Goal: Task Accomplishment & Management: Complete application form

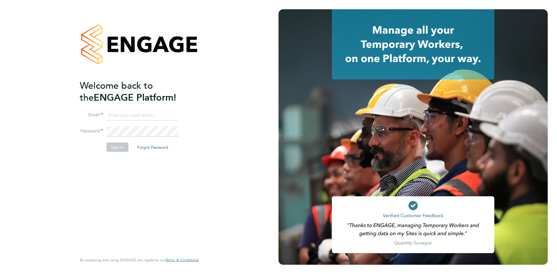
type input "[EMAIL_ADDRESS][DOMAIN_NAME]"
click at [115, 146] on button "Sign In" at bounding box center [117, 146] width 22 height 9
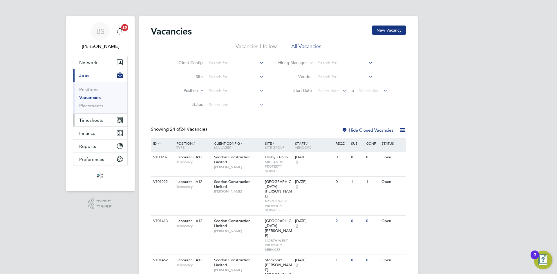
click at [100, 123] on span "Timesheets" at bounding box center [91, 120] width 24 height 6
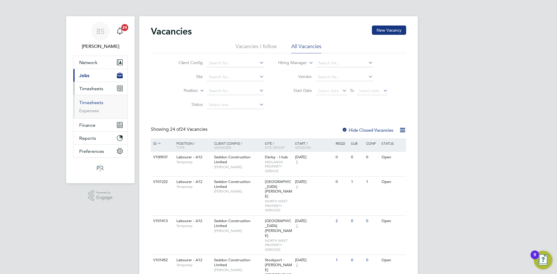
click at [93, 101] on link "Timesheets" at bounding box center [91, 103] width 24 height 6
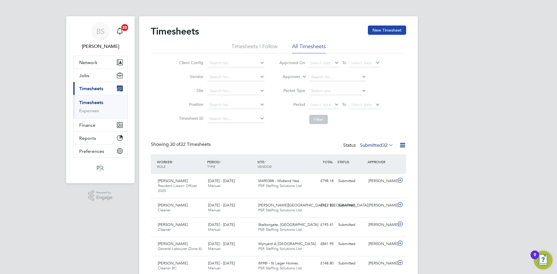
click at [383, 29] on button "New Timesheet" at bounding box center [387, 30] width 38 height 9
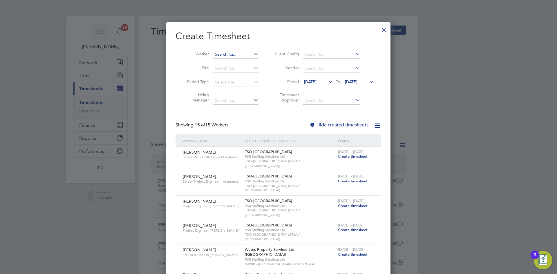
click at [224, 53] on input at bounding box center [236, 54] width 46 height 8
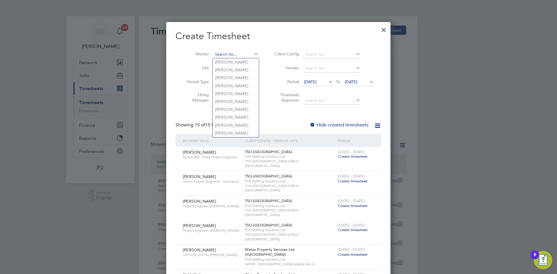
paste input "[PERSON_NAME]"
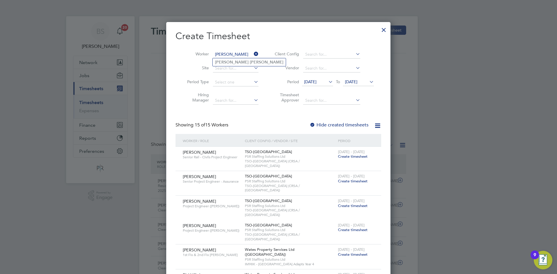
click at [237, 58] on input "[PERSON_NAME]" at bounding box center [236, 54] width 46 height 8
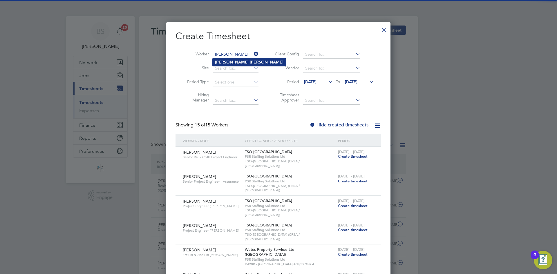
type input "[PERSON_NAME]"
click at [250, 60] on b "[PERSON_NAME]" at bounding box center [267, 62] width 34 height 5
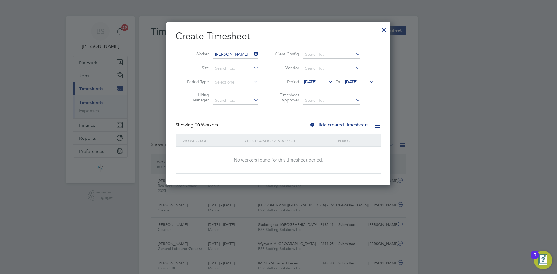
click at [333, 124] on label "Hide created timesheets" at bounding box center [338, 125] width 59 height 6
click at [316, 80] on span "[DATE]" at bounding box center [310, 81] width 12 height 5
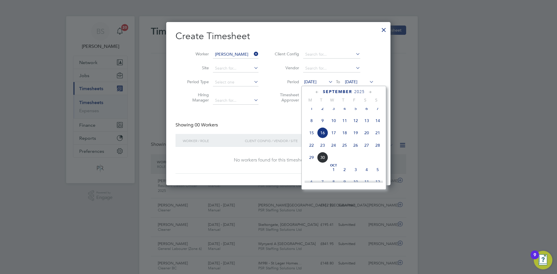
click at [313, 149] on span "22" at bounding box center [311, 145] width 11 height 11
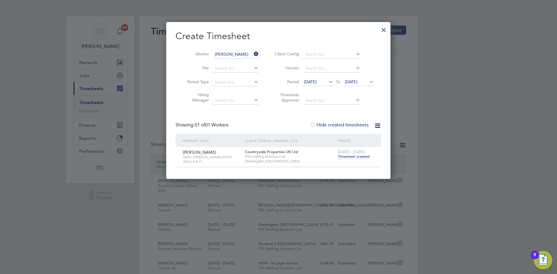
click at [355, 156] on span "Timesheet created" at bounding box center [354, 156] width 32 height 5
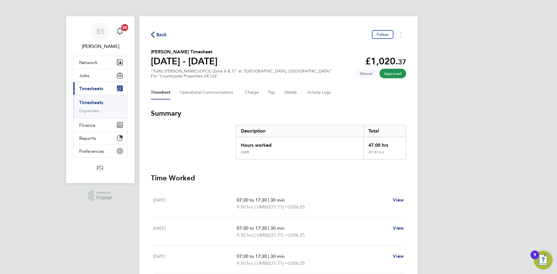
click at [99, 103] on link "Timesheets" at bounding box center [91, 103] width 24 height 6
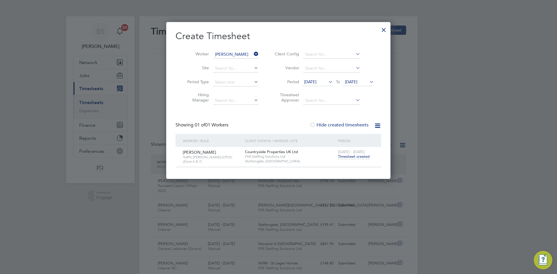
click at [252, 54] on icon at bounding box center [252, 54] width 0 height 8
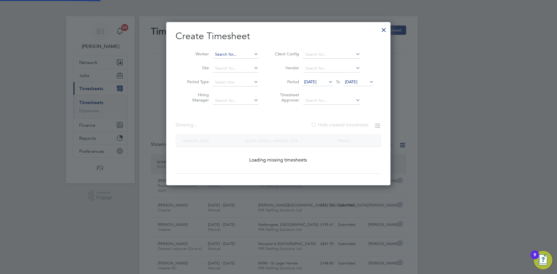
click at [251, 52] on input at bounding box center [236, 54] width 46 height 8
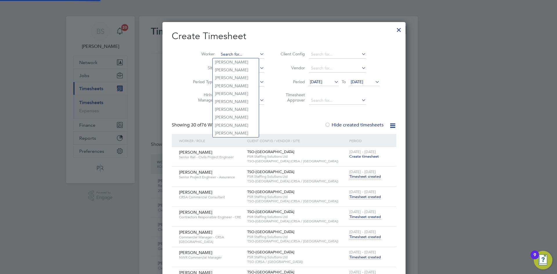
paste input "[PERSON_NAME]"
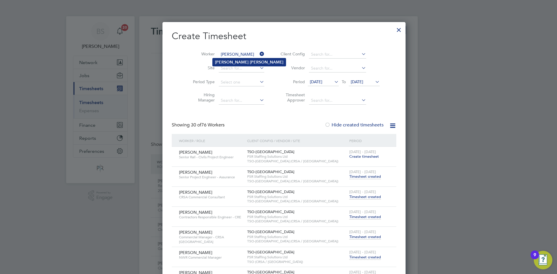
type input "[PERSON_NAME]"
click at [250, 60] on b "[PERSON_NAME]" at bounding box center [267, 62] width 34 height 5
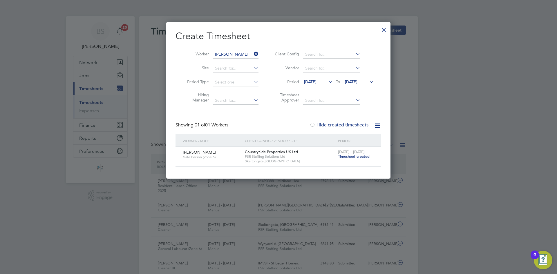
click at [351, 156] on span "Timesheet created" at bounding box center [354, 156] width 32 height 5
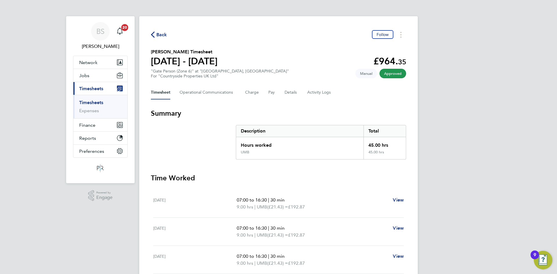
drag, startPoint x: 93, startPoint y: 101, endPoint x: 103, endPoint y: 99, distance: 9.7
click at [93, 101] on link "Timesheets" at bounding box center [91, 103] width 24 height 6
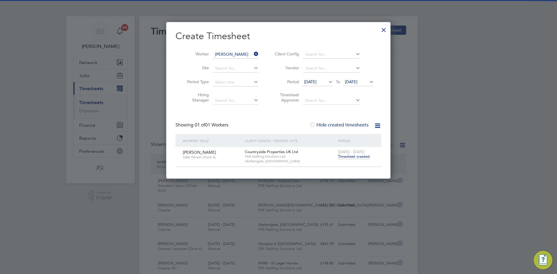
drag, startPoint x: 254, startPoint y: 53, endPoint x: 246, endPoint y: 52, distance: 7.3
click at [252, 53] on icon at bounding box center [252, 54] width 0 height 8
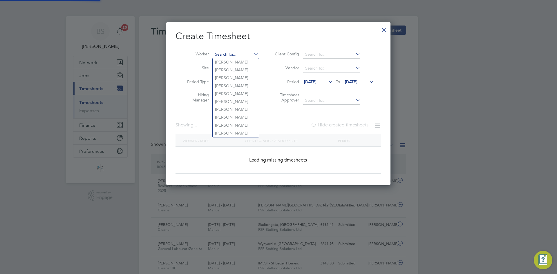
click at [246, 52] on input at bounding box center [236, 54] width 46 height 8
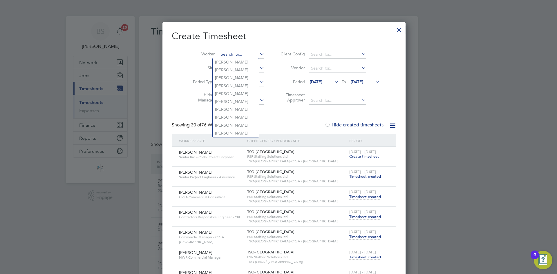
click at [235, 51] on input at bounding box center [242, 54] width 46 height 8
paste input "[PERSON_NAME]"
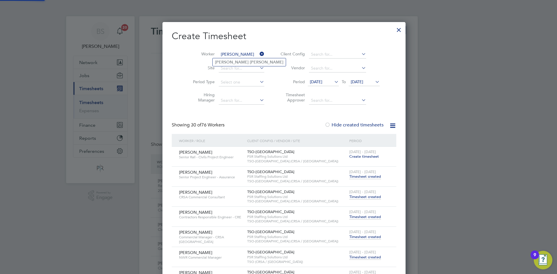
type input "[PERSON_NAME]"
click at [250, 62] on b "[PERSON_NAME]" at bounding box center [267, 62] width 34 height 5
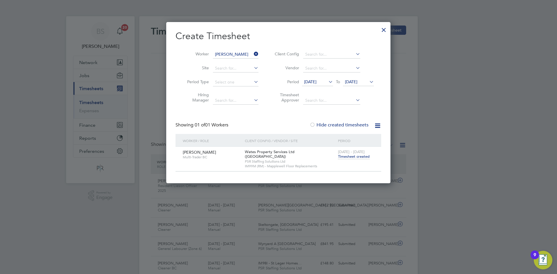
click at [351, 157] on span "Timesheet created" at bounding box center [354, 156] width 32 height 5
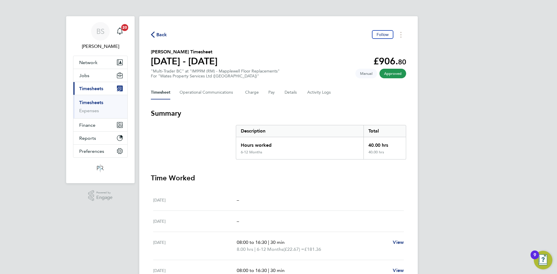
click at [103, 103] on link "Timesheets" at bounding box center [91, 103] width 24 height 6
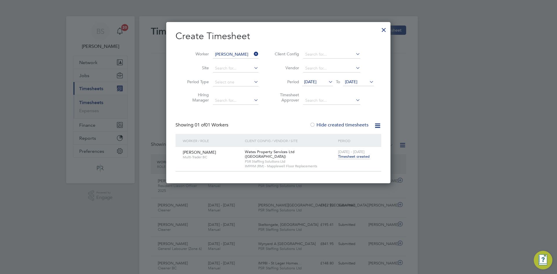
click at [252, 53] on icon at bounding box center [252, 54] width 0 height 8
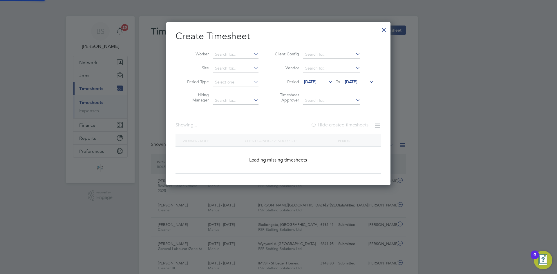
click at [252, 53] on icon at bounding box center [252, 54] width 0 height 8
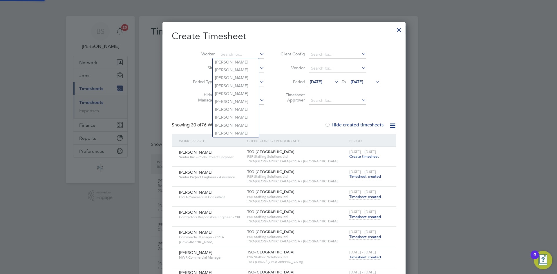
paste input "s"
click at [232, 55] on input at bounding box center [242, 54] width 46 height 8
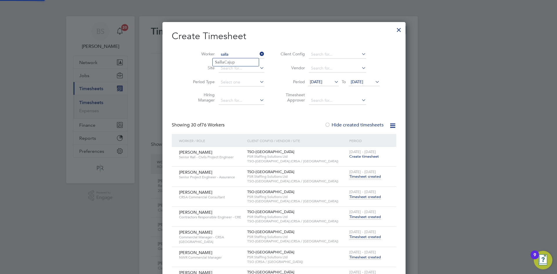
click at [229, 57] on input "salla" at bounding box center [242, 54] width 46 height 8
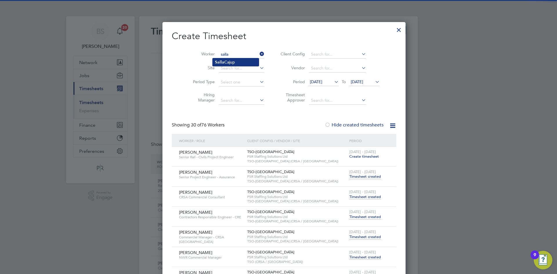
click at [231, 61] on li "Salla Cajup" at bounding box center [235, 62] width 46 height 8
type input "Salla Cajup"
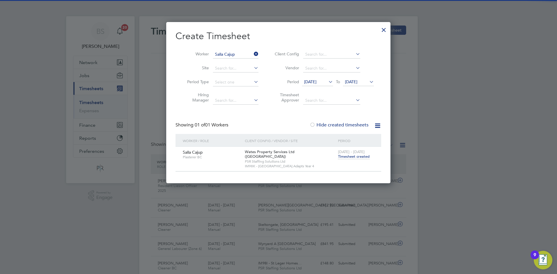
click at [354, 158] on span "Timesheet created" at bounding box center [354, 156] width 32 height 5
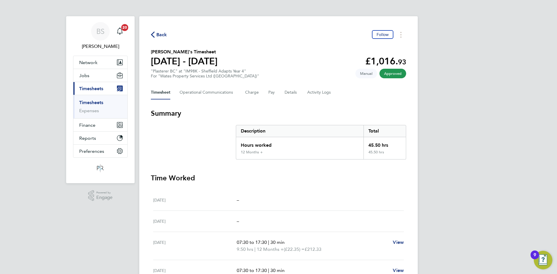
drag, startPoint x: 100, startPoint y: 103, endPoint x: 310, endPoint y: 39, distance: 219.7
click at [100, 103] on link "Timesheets" at bounding box center [91, 103] width 24 height 6
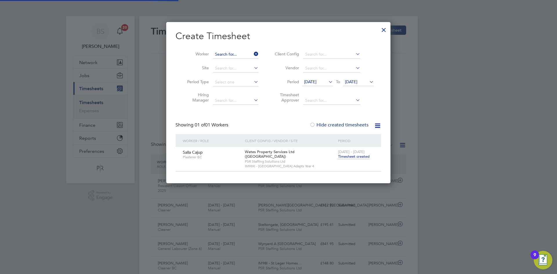
click at [252, 52] on input at bounding box center [236, 54] width 46 height 8
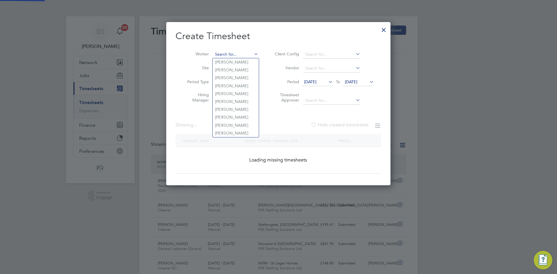
click at [246, 51] on input at bounding box center [236, 54] width 46 height 8
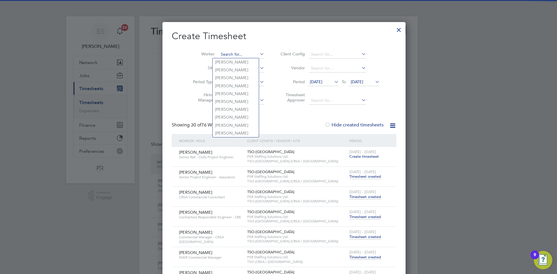
paste input "[PERSON_NAME]"
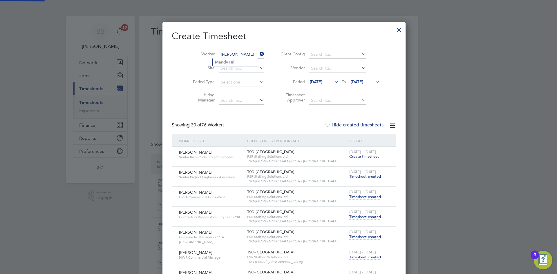
type input "[PERSON_NAME]"
click at [239, 63] on li "[PERSON_NAME]" at bounding box center [235, 62] width 46 height 8
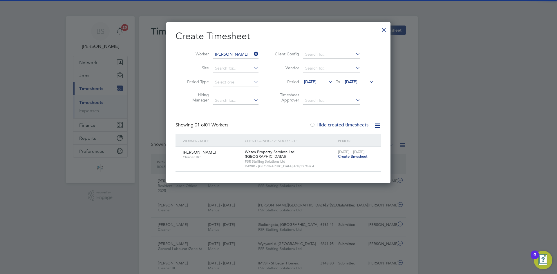
click at [353, 155] on span "Create timesheet" at bounding box center [353, 156] width 30 height 5
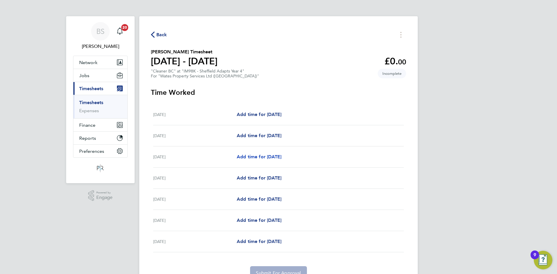
click at [264, 157] on span "Add time for [DATE]" at bounding box center [259, 157] width 45 height 6
select select "30"
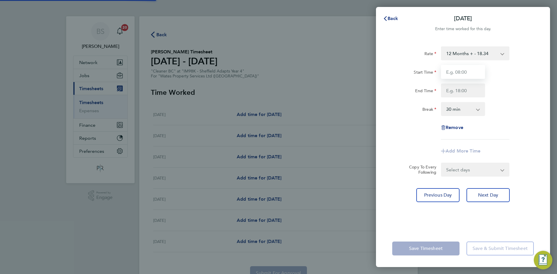
click at [465, 70] on input "Start Time" at bounding box center [463, 72] width 44 height 14
type input "08:00"
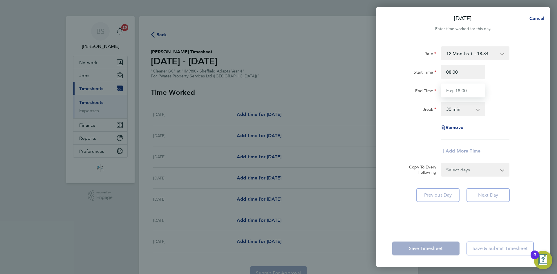
click at [456, 88] on input "End Time" at bounding box center [463, 90] width 44 height 14
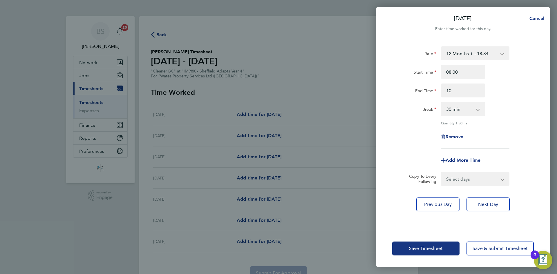
type input "10:00"
drag, startPoint x: 516, startPoint y: 114, endPoint x: 505, endPoint y: 121, distance: 12.6
click at [517, 114] on div "Break 0 min 15 min 30 min 45 min 60 min 75 min 90 min" at bounding box center [463, 109] width 146 height 14
click at [469, 110] on select "0 min 15 min 30 min 45 min 60 min 75 min 90 min" at bounding box center [459, 109] width 36 height 13
select select "0"
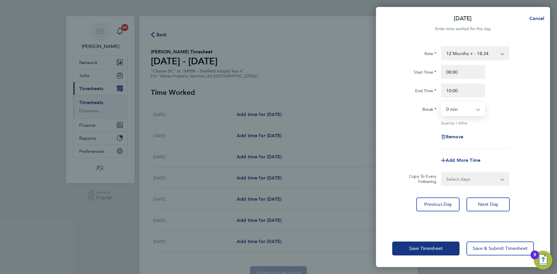
click at [441, 103] on select "0 min 15 min 30 min 45 min 60 min 75 min 90 min" at bounding box center [459, 109] width 36 height 13
drag, startPoint x: 516, startPoint y: 133, endPoint x: 500, endPoint y: 150, distance: 23.8
click at [517, 133] on div "Remove" at bounding box center [463, 137] width 146 height 14
click at [412, 250] on span "Save Timesheet" at bounding box center [426, 249] width 34 height 6
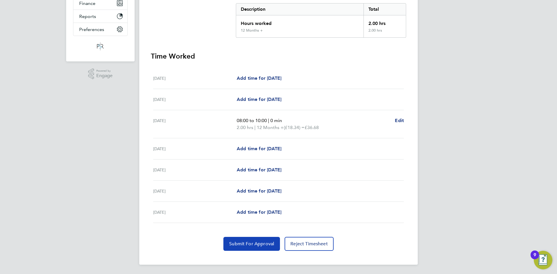
click at [255, 244] on span "Submit For Approval" at bounding box center [251, 244] width 45 height 6
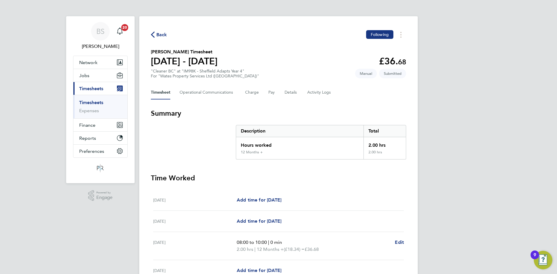
drag, startPoint x: 102, startPoint y: 88, endPoint x: 109, endPoint y: 88, distance: 7.0
click at [101, 88] on span "Timesheets" at bounding box center [91, 89] width 24 height 6
click at [94, 102] on link "Timesheets" at bounding box center [91, 103] width 24 height 6
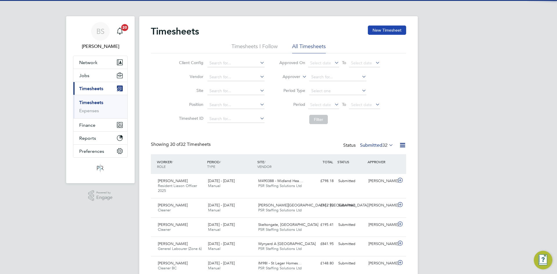
click at [400, 26] on button "New Timesheet" at bounding box center [387, 30] width 38 height 9
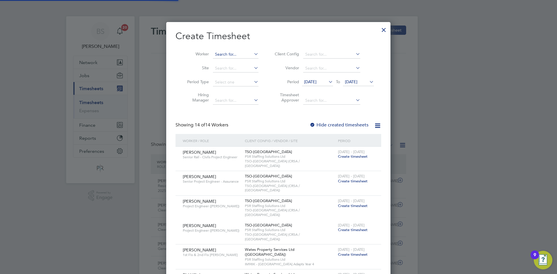
click at [239, 53] on input at bounding box center [236, 54] width 46 height 8
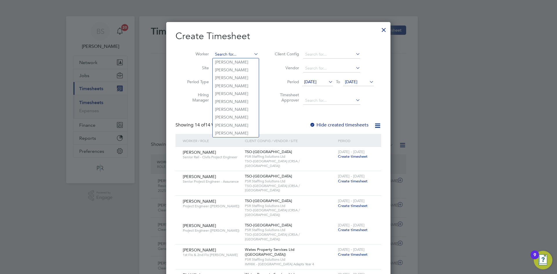
paste input "[PERSON_NAME]"
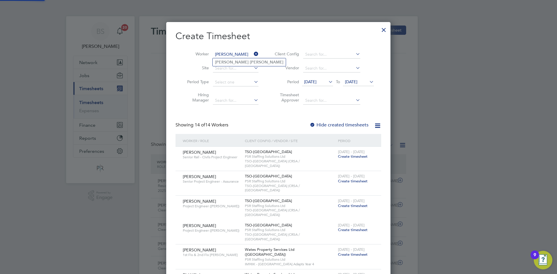
type input "[PERSON_NAME]"
click at [250, 63] on b "[PERSON_NAME]" at bounding box center [267, 62] width 34 height 5
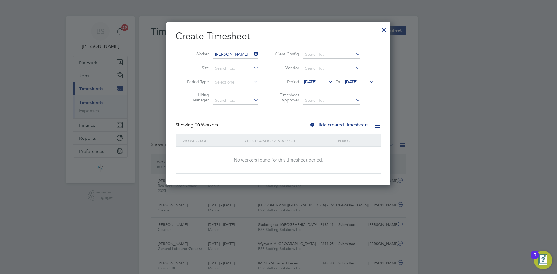
click at [315, 82] on span "[DATE]" at bounding box center [310, 81] width 12 height 5
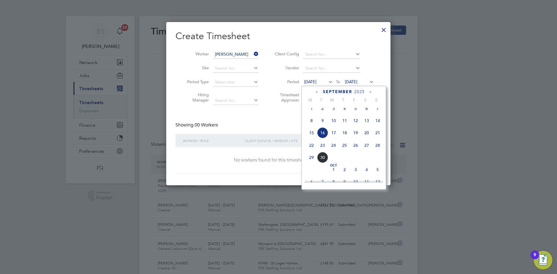
click at [312, 146] on span "22" at bounding box center [311, 145] width 11 height 11
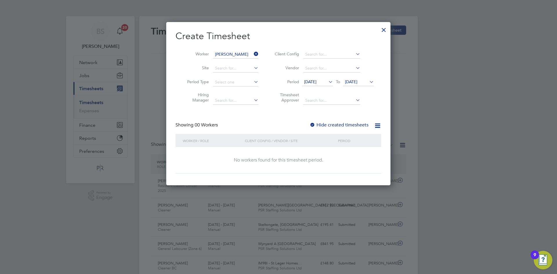
click at [327, 121] on div "Create Timesheet Worker [PERSON_NAME] Site Period Type Hiring Manager Client Co…" at bounding box center [278, 101] width 206 height 143
drag, startPoint x: 349, startPoint y: 79, endPoint x: 348, endPoint y: 89, distance: 9.3
click at [349, 80] on span "[DATE]" at bounding box center [351, 81] width 12 height 5
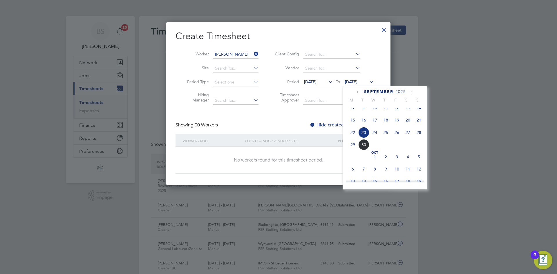
click at [420, 138] on span "28" at bounding box center [418, 132] width 11 height 11
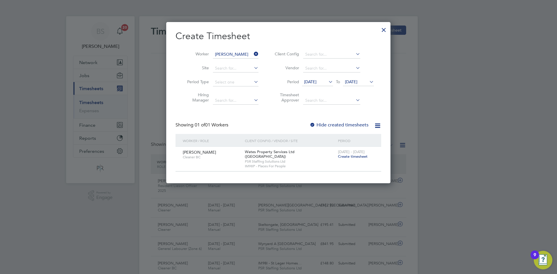
click at [324, 125] on label "Hide created timesheets" at bounding box center [338, 125] width 59 height 6
click at [310, 78] on li "Period [DATE] To [DATE]" at bounding box center [323, 82] width 115 height 14
click at [311, 81] on span "[DATE]" at bounding box center [310, 81] width 12 height 5
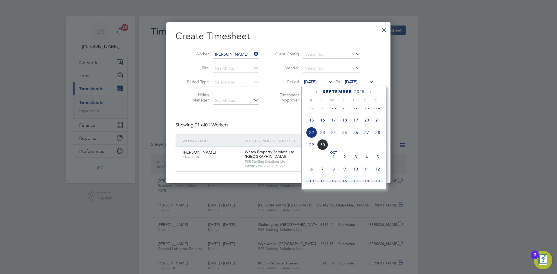
click at [308, 137] on span "22" at bounding box center [311, 132] width 11 height 11
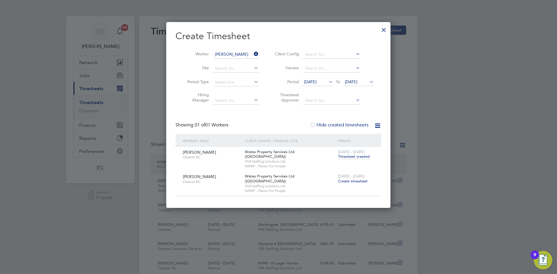
click at [357, 158] on span "Timesheet created" at bounding box center [354, 156] width 32 height 5
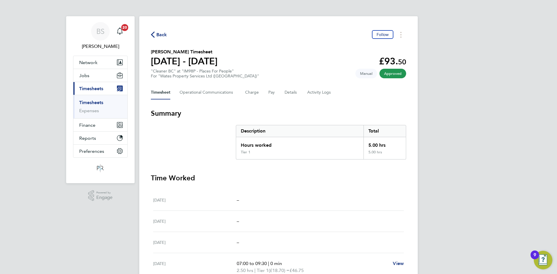
drag, startPoint x: 90, startPoint y: 102, endPoint x: 215, endPoint y: 62, distance: 131.6
click at [90, 102] on link "Timesheets" at bounding box center [91, 103] width 24 height 6
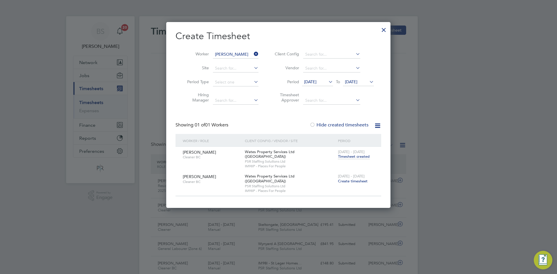
drag, startPoint x: 257, startPoint y: 54, endPoint x: 230, endPoint y: 54, distance: 27.3
click at [252, 54] on icon at bounding box center [252, 54] width 0 height 8
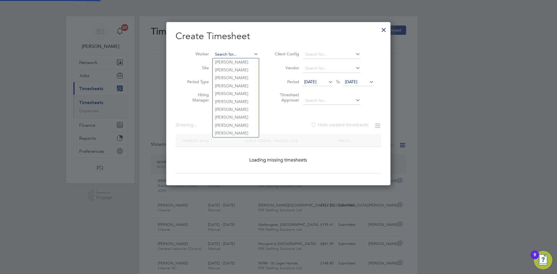
click at [230, 54] on input at bounding box center [236, 54] width 46 height 8
paste input "[PERSON_NAME]"
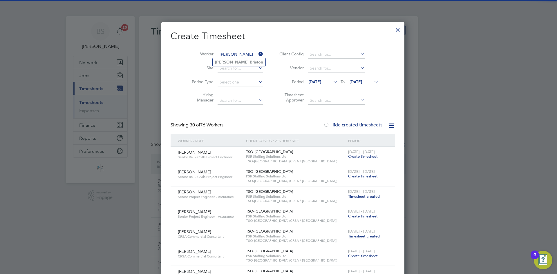
type input "[PERSON_NAME]"
click at [250, 63] on b "Briston" at bounding box center [256, 62] width 13 height 5
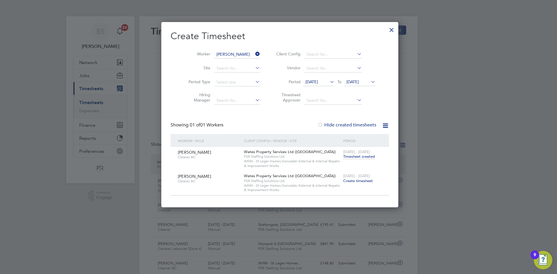
click at [358, 167] on div "[PERSON_NAME] Cleaner [PERSON_NAME] Property Services Ltd ([GEOGRAPHIC_DATA]) P…" at bounding box center [279, 159] width 218 height 24
click at [358, 161] on div "[DATE] - [DATE] Timesheet created" at bounding box center [361, 155] width 41 height 16
click at [356, 158] on span "Timesheet created" at bounding box center [359, 156] width 32 height 5
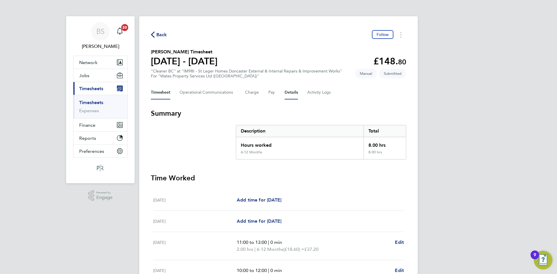
click at [288, 94] on button "Details" at bounding box center [290, 93] width 13 height 14
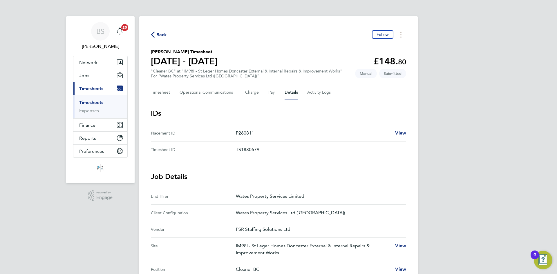
click at [101, 101] on link "Timesheets" at bounding box center [91, 103] width 24 height 6
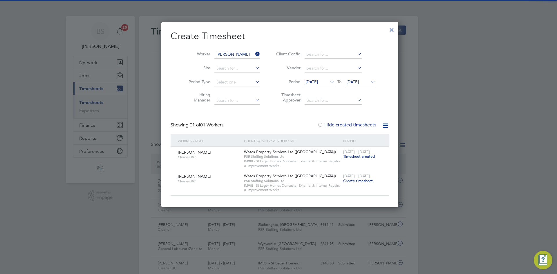
drag, startPoint x: 255, startPoint y: 52, endPoint x: 246, endPoint y: 52, distance: 9.0
click at [254, 52] on icon at bounding box center [254, 54] width 0 height 8
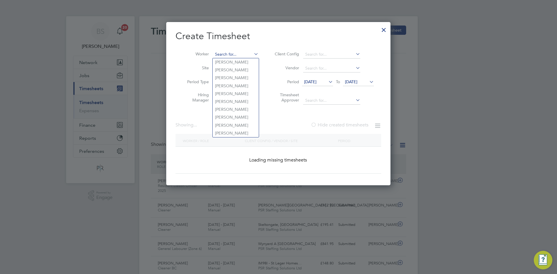
click at [246, 52] on input at bounding box center [236, 54] width 46 height 8
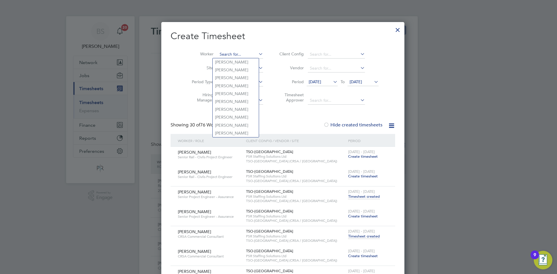
paste input "[PERSON_NAME]"
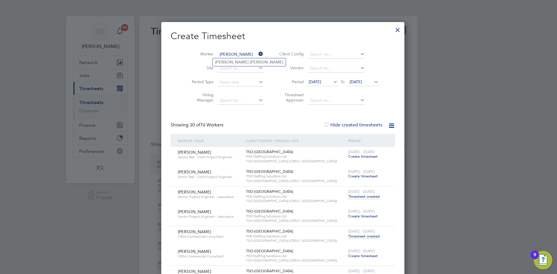
type input "[PERSON_NAME]"
click at [244, 61] on li "[PERSON_NAME]" at bounding box center [248, 62] width 73 height 8
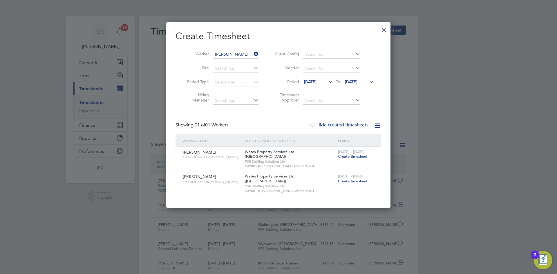
click at [353, 155] on span "Create timesheet" at bounding box center [353, 156] width 30 height 5
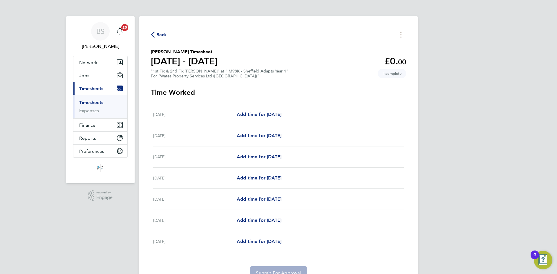
click at [264, 152] on div "[DATE] Add time for [DATE] Add time for [DATE]" at bounding box center [278, 156] width 250 height 21
click at [264, 159] on span "Add time for [DATE]" at bounding box center [259, 157] width 45 height 6
select select "30"
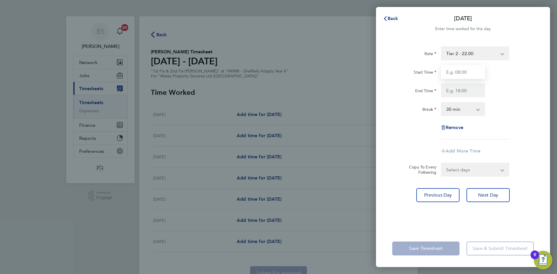
click at [468, 70] on input "Start Time" at bounding box center [463, 72] width 44 height 14
type input "08:00"
click at [457, 88] on input "End Time" at bounding box center [463, 90] width 44 height 14
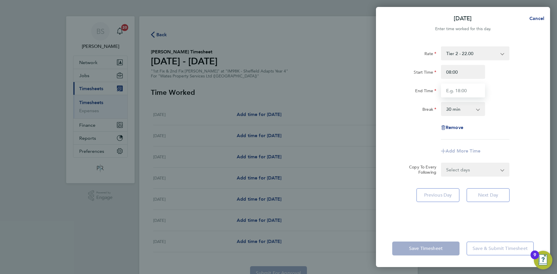
type input "17:00"
click at [507, 106] on div "Break 0 min 15 min 30 min 45 min 60 min 75 min 90 min" at bounding box center [463, 109] width 146 height 14
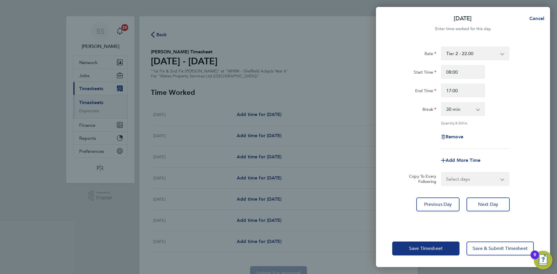
click at [460, 180] on select "Select days Day [DATE] [DATE] [DATE] [DATE]" at bounding box center [471, 178] width 61 height 13
select select "DAY"
click at [441, 172] on select "Select days Day [DATE] [DATE] [DATE] [DATE]" at bounding box center [471, 178] width 61 height 13
select select "[DATE]"
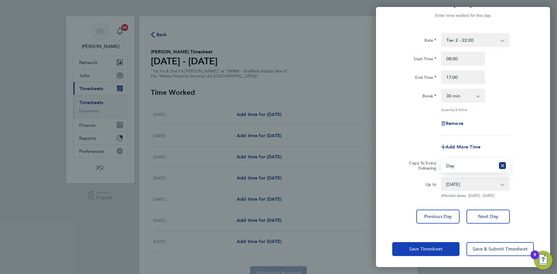
click at [424, 243] on button "Save Timesheet" at bounding box center [425, 249] width 67 height 14
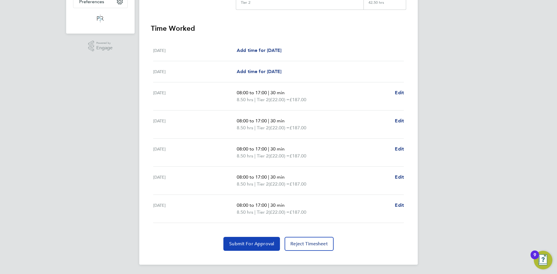
click at [257, 248] on button "Submit For Approval" at bounding box center [251, 244] width 57 height 14
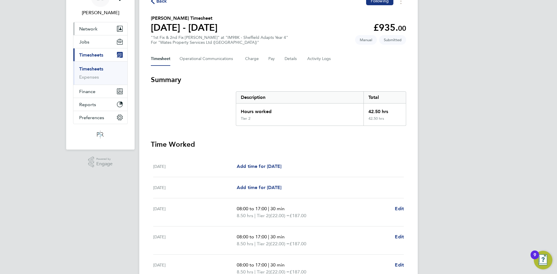
click at [98, 67] on link "Timesheets" at bounding box center [91, 69] width 24 height 6
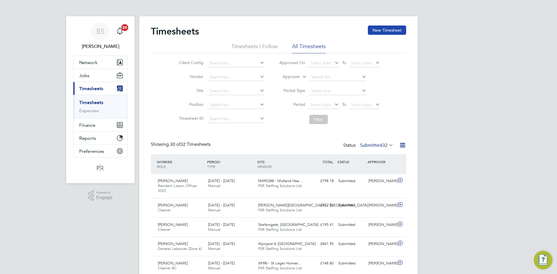
click at [387, 29] on button "New Timesheet" at bounding box center [387, 30] width 38 height 9
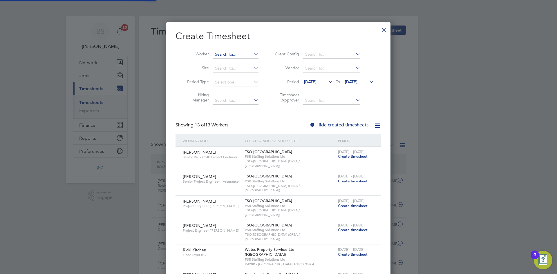
click at [227, 57] on input at bounding box center [236, 54] width 46 height 8
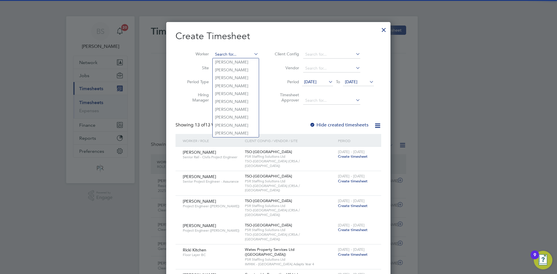
paste input "[PERSON_NAME]"
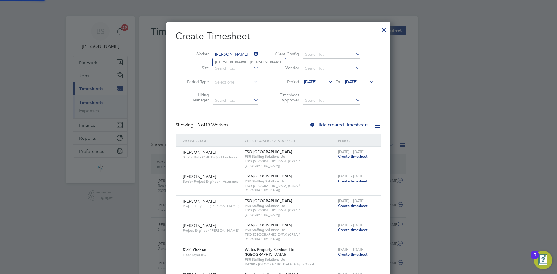
type input "[PERSON_NAME]"
click at [230, 59] on li "[PERSON_NAME]" at bounding box center [248, 62] width 73 height 8
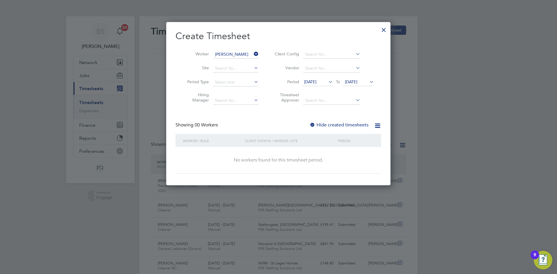
click at [330, 129] on div "Showing 00 Workers Hide created timesheets" at bounding box center [278, 128] width 206 height 12
click at [328, 124] on label "Hide created timesheets" at bounding box center [338, 125] width 59 height 6
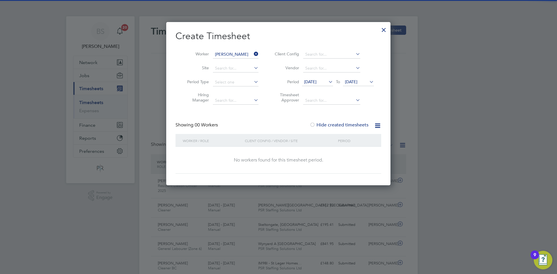
click at [313, 82] on span "[DATE]" at bounding box center [310, 81] width 12 height 5
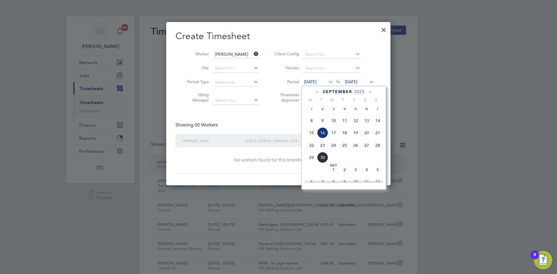
click at [312, 151] on span "22" at bounding box center [311, 145] width 11 height 11
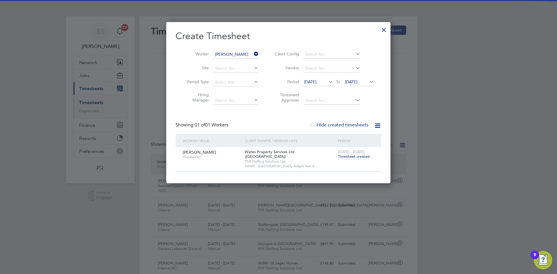
click at [351, 155] on span "Timesheet created" at bounding box center [354, 156] width 32 height 5
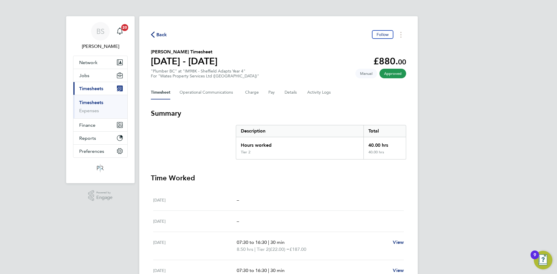
drag, startPoint x: 89, startPoint y: 103, endPoint x: 268, endPoint y: 46, distance: 187.8
click at [89, 103] on link "Timesheets" at bounding box center [91, 103] width 24 height 6
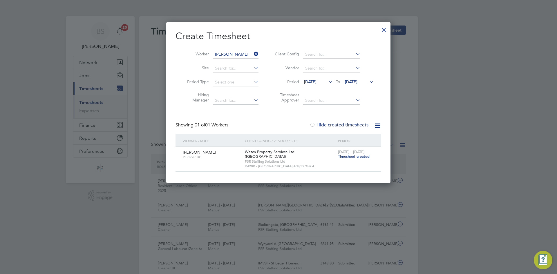
drag, startPoint x: 257, startPoint y: 54, endPoint x: 250, endPoint y: 53, distance: 6.7
click at [252, 54] on icon at bounding box center [252, 54] width 0 height 8
click at [250, 53] on input at bounding box center [236, 54] width 46 height 8
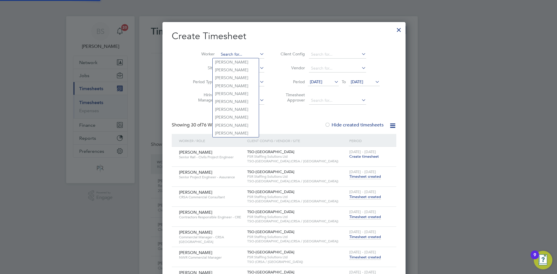
paste input "[PERSON_NAME]"
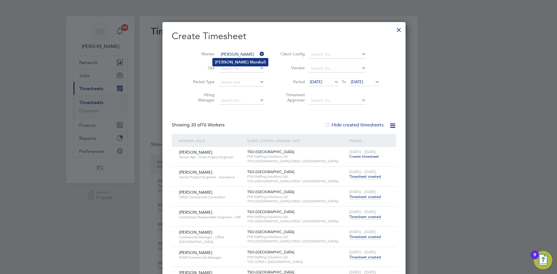
click at [250, 60] on b "Marshal" at bounding box center [257, 62] width 15 height 5
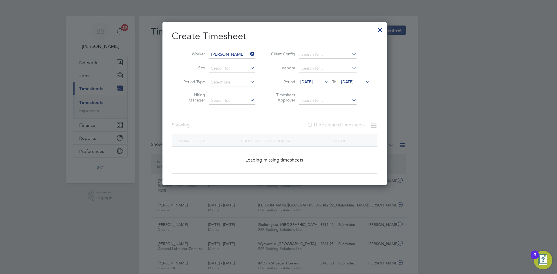
type input "[PERSON_NAME]"
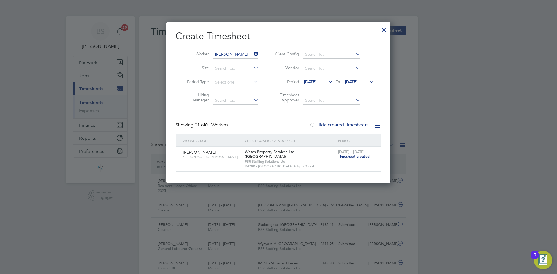
click at [352, 158] on span "Timesheet created" at bounding box center [354, 156] width 32 height 5
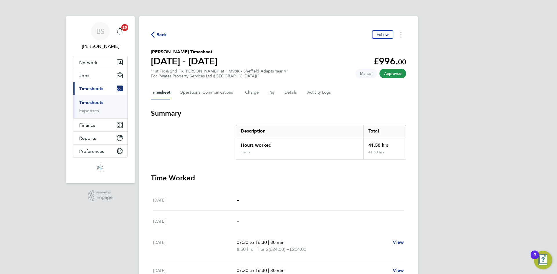
drag, startPoint x: 98, startPoint y: 91, endPoint x: 108, endPoint y: 86, distance: 11.6
click at [98, 91] on span "Timesheets" at bounding box center [91, 89] width 24 height 6
click at [97, 102] on link "Timesheets" at bounding box center [91, 103] width 24 height 6
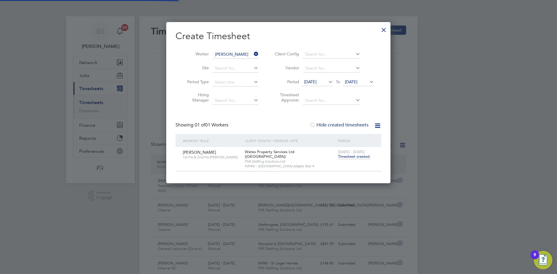
click at [247, 50] on li "Worker [PERSON_NAME]" at bounding box center [220, 55] width 90 height 14
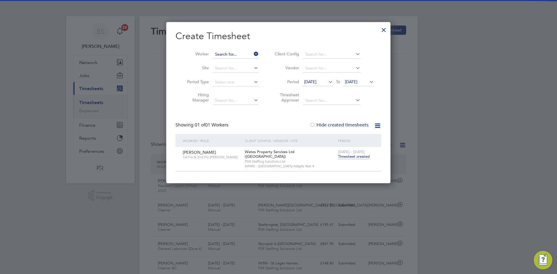
click at [233, 54] on input at bounding box center [236, 54] width 46 height 8
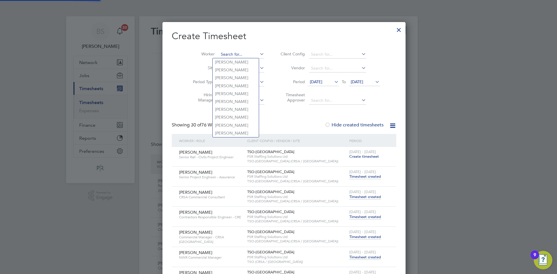
paste input "[PERSON_NAME]"
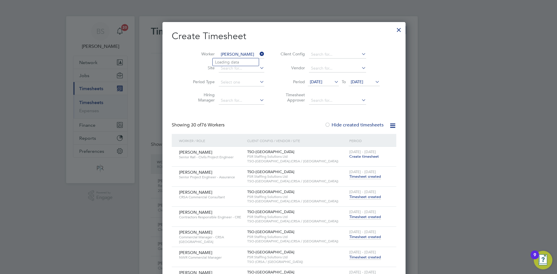
type input "[PERSON_NAME]"
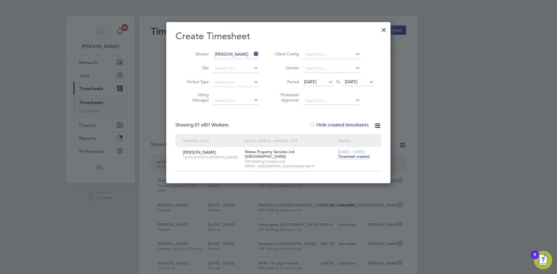
click at [351, 155] on span "Timesheet created" at bounding box center [354, 156] width 32 height 5
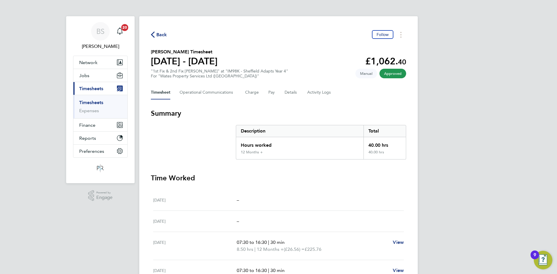
click at [83, 100] on link "Timesheets" at bounding box center [91, 103] width 24 height 6
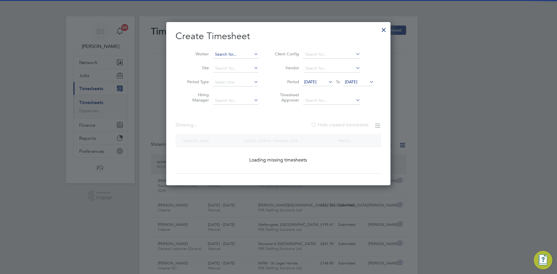
click at [245, 53] on input at bounding box center [236, 54] width 46 height 8
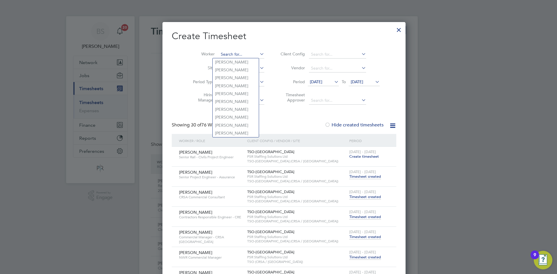
paste input "Ricki Kitchen"
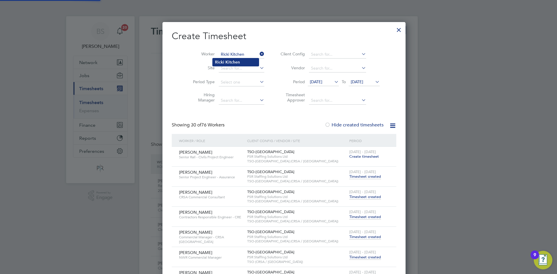
type input "Ricki Kitchen"
click at [229, 62] on b "Kitchen" at bounding box center [232, 62] width 14 height 5
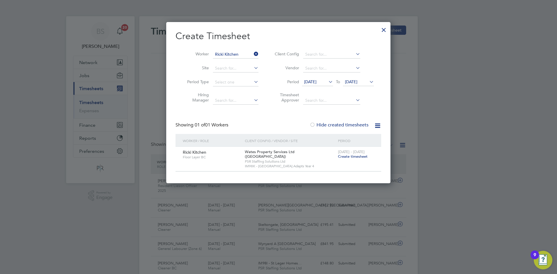
click at [343, 156] on span "Create timesheet" at bounding box center [353, 156] width 30 height 5
